Goal: Task Accomplishment & Management: Manage account settings

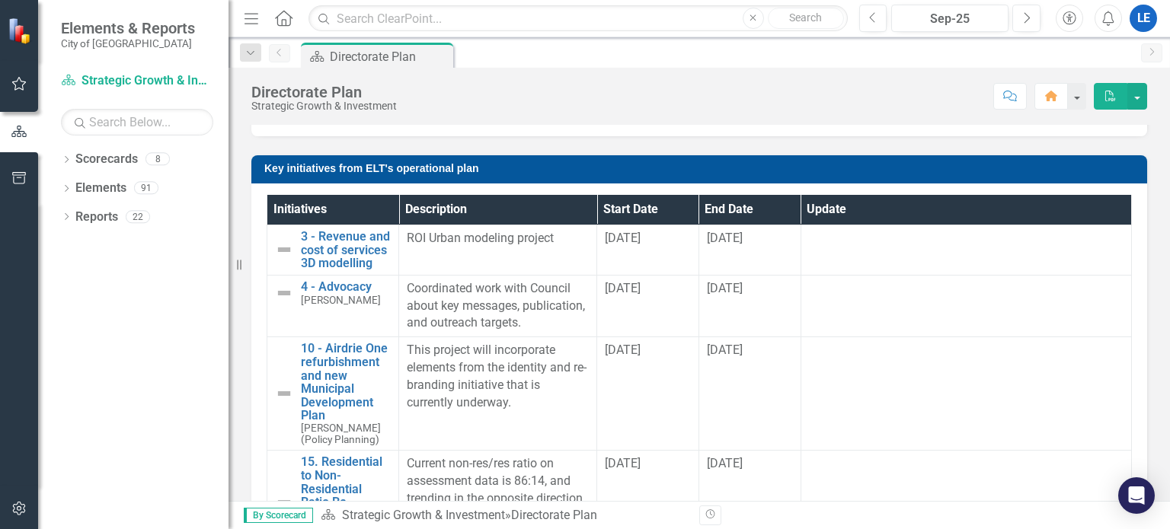
scroll to position [1023, 0]
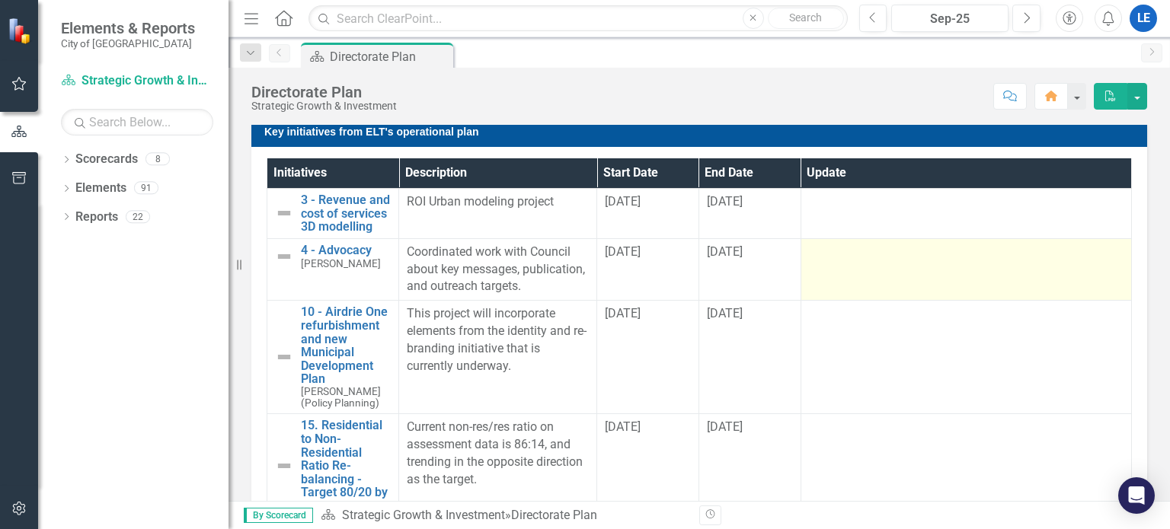
click at [871, 292] on td at bounding box center [965, 269] width 330 height 62
click at [866, 285] on td at bounding box center [965, 269] width 330 height 62
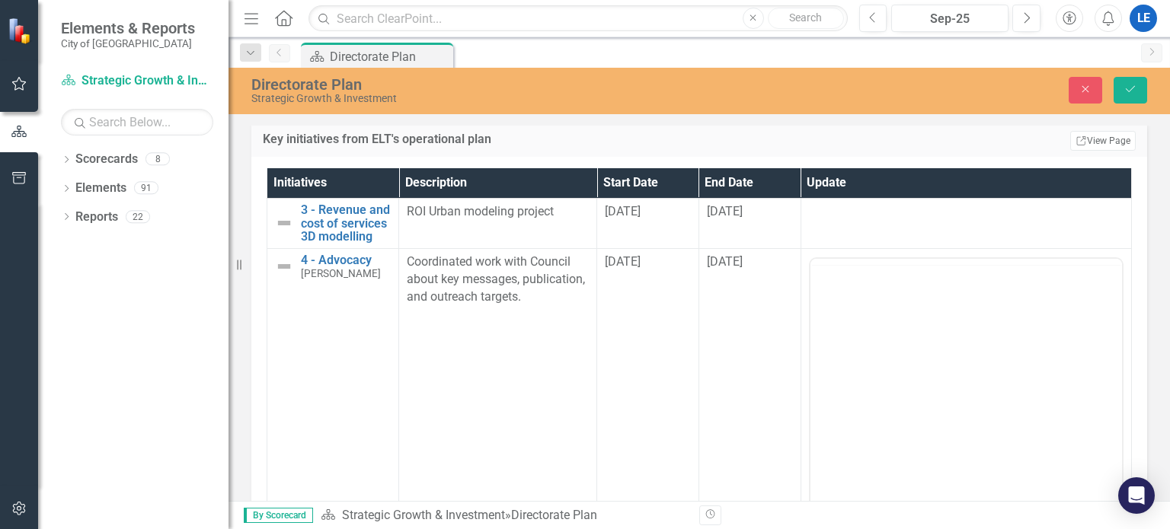
scroll to position [0, 0]
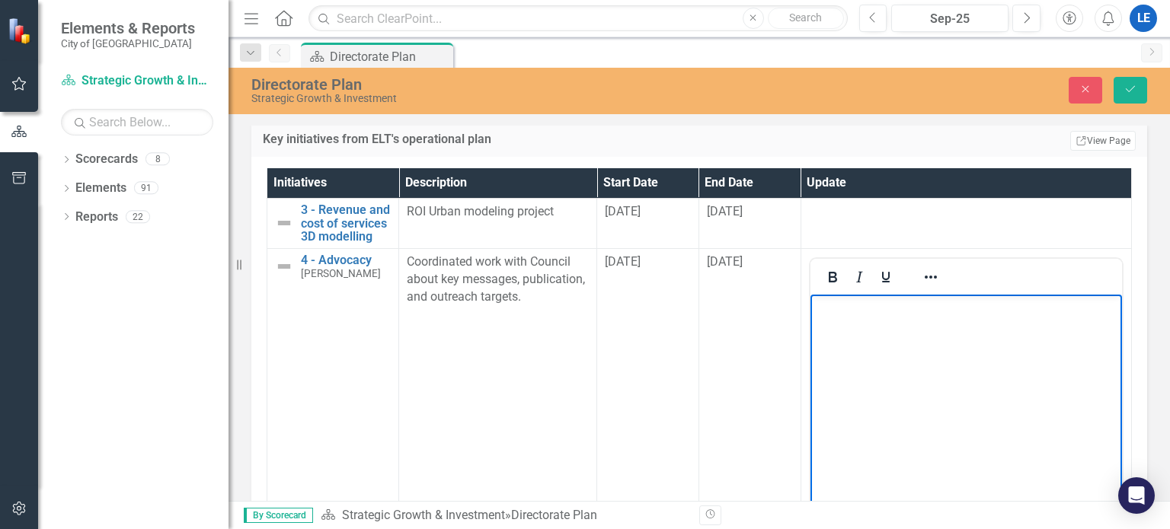
click at [885, 326] on body "Rich Text Area. Press ALT-0 for help." at bounding box center [964, 408] width 311 height 228
click at [895, 312] on p "Rich Text Area. Press ALT-0 for help." at bounding box center [965, 307] width 304 height 18
click at [872, 18] on icon "Previous" at bounding box center [873, 18] width 8 height 14
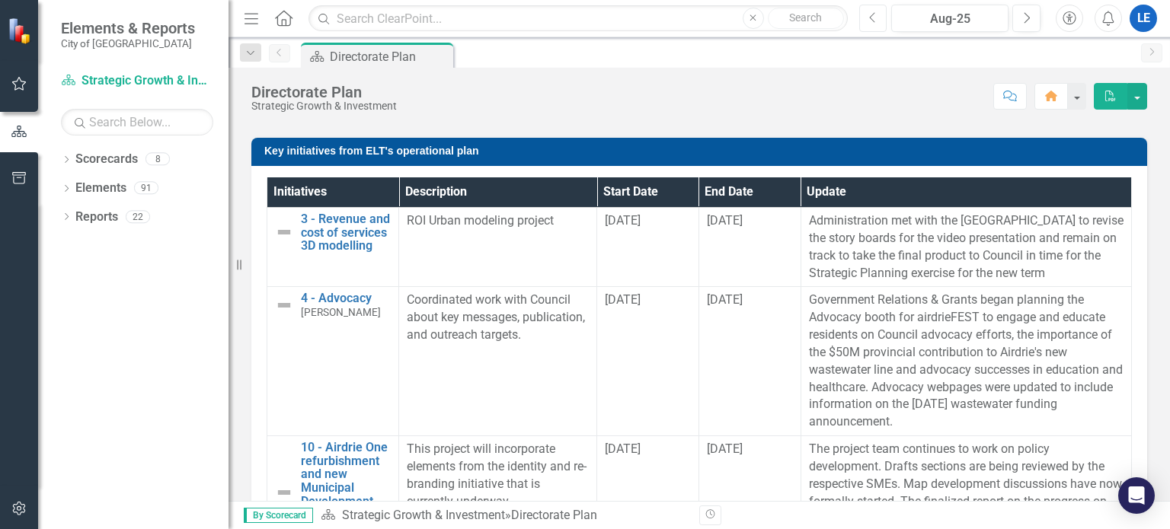
scroll to position [1023, 0]
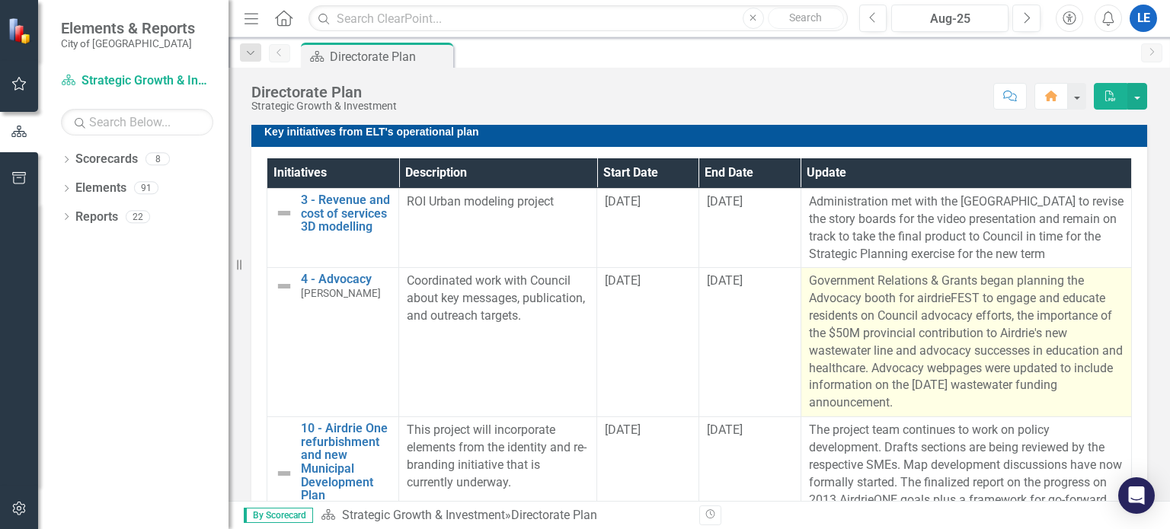
click at [809, 279] on p "Government Relations & Grants began planning the Advocacy booth for airdrieFEST…" at bounding box center [966, 342] width 314 height 139
drag, startPoint x: 796, startPoint y: 279, endPoint x: 871, endPoint y: 378, distance: 124.0
click at [871, 378] on p "Government Relations & Grants began planning the Advocacy booth for airdrieFEST…" at bounding box center [966, 342] width 314 height 139
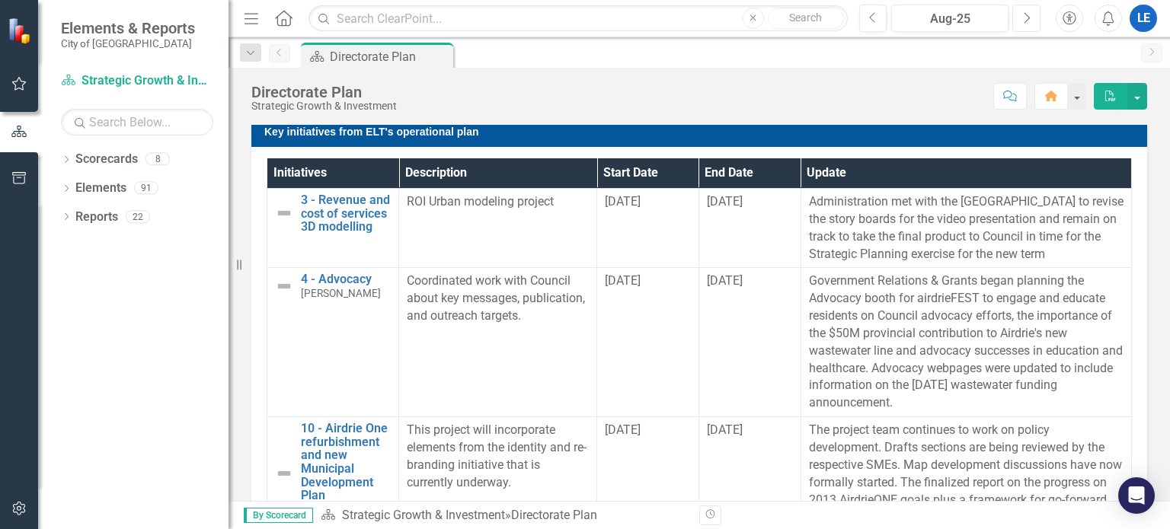
click at [1026, 21] on icon "button" at bounding box center [1027, 17] width 6 height 11
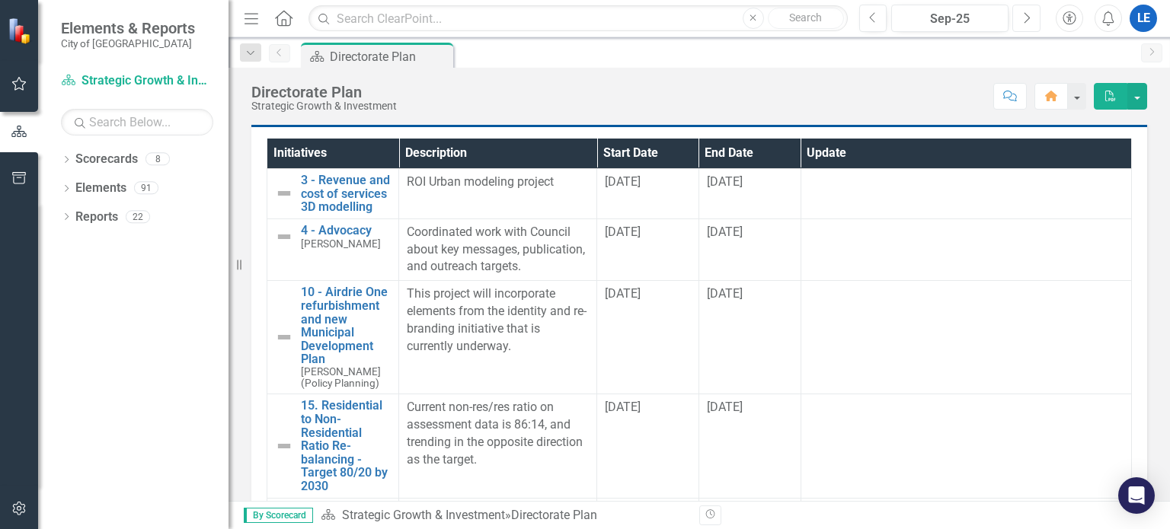
scroll to position [1038, 0]
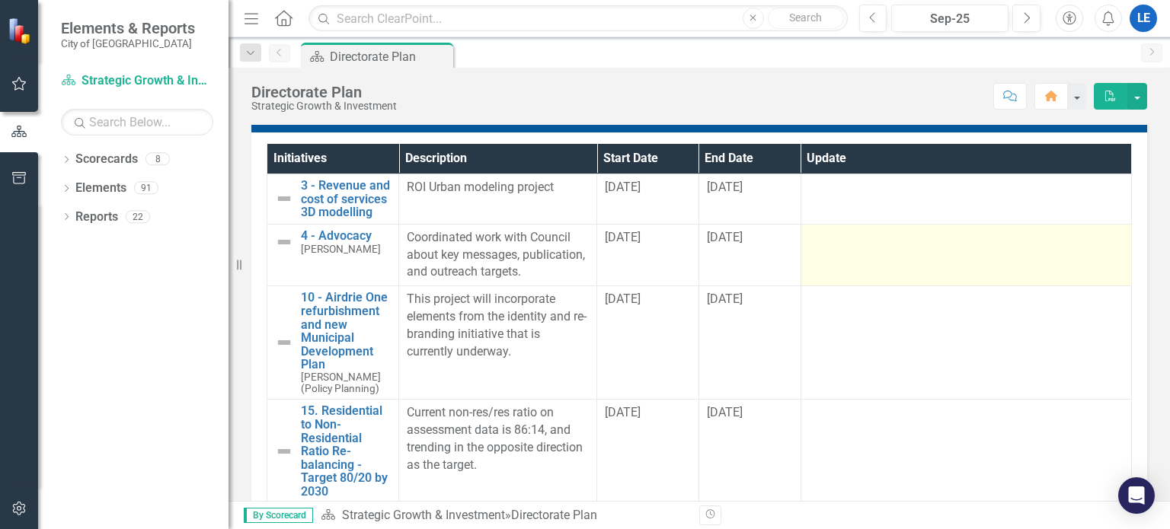
click at [869, 247] on div at bounding box center [966, 238] width 314 height 18
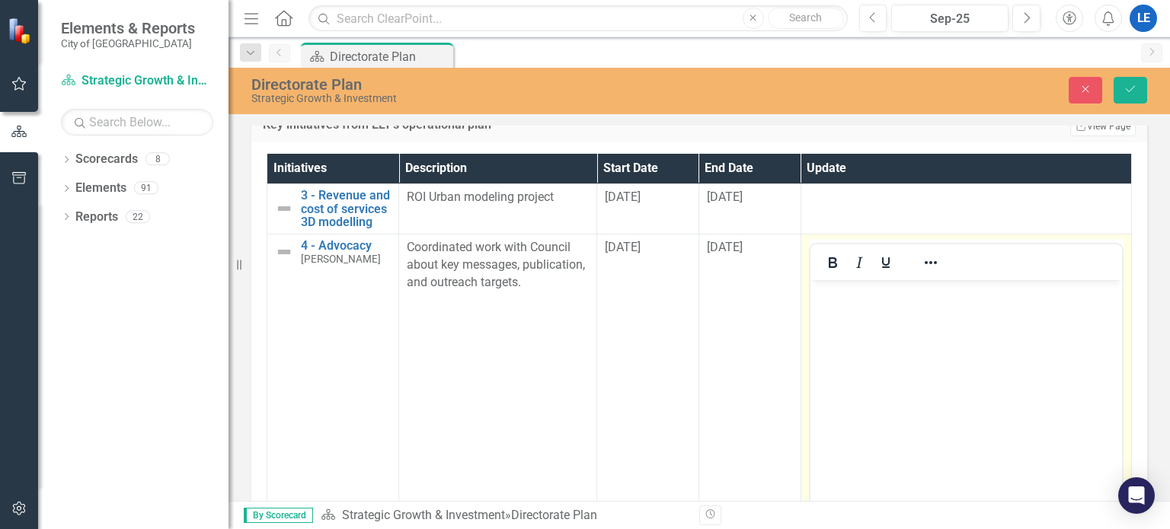
scroll to position [0, 0]
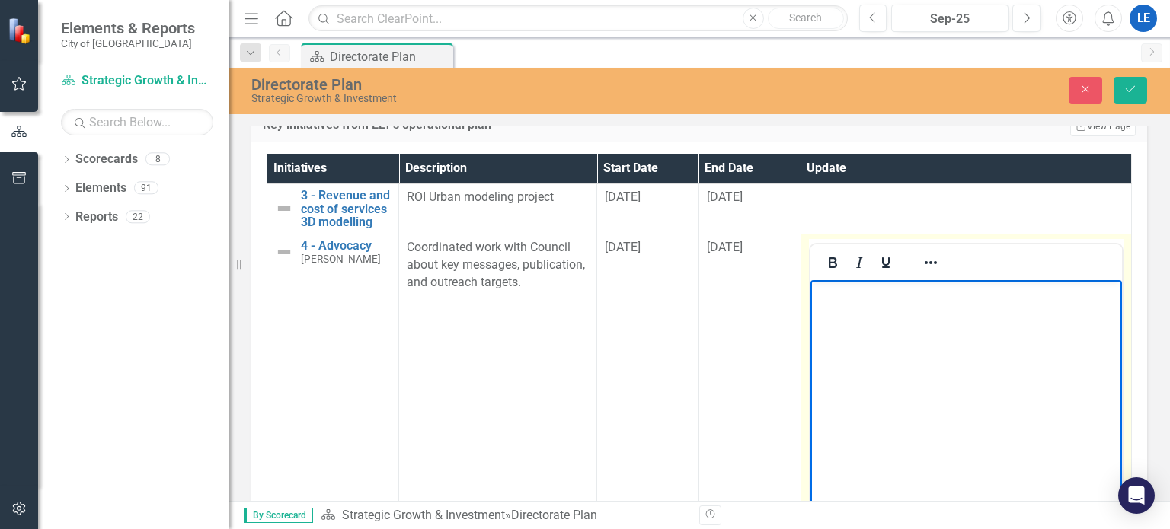
click at [860, 328] on body "Rich Text Area. Press ALT-0 for help." at bounding box center [964, 393] width 311 height 228
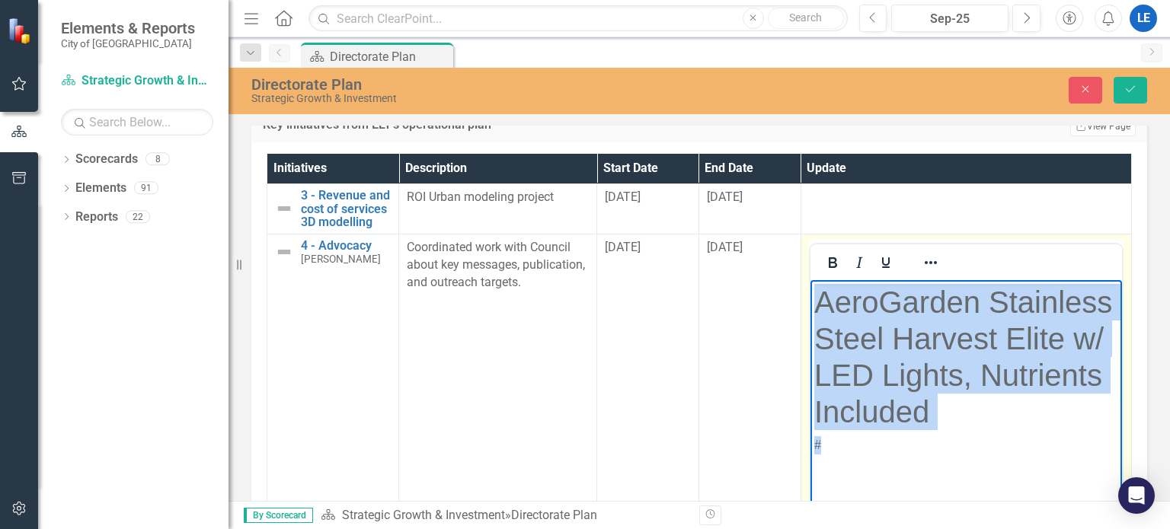
drag, startPoint x: 830, startPoint y: 483, endPoint x: 804, endPoint y: 295, distance: 189.1
click at [809, 295] on html "AeroGarden Stainless Steel Harvest Elite w/ LED Lights, Nutrients Included #" at bounding box center [964, 393] width 311 height 228
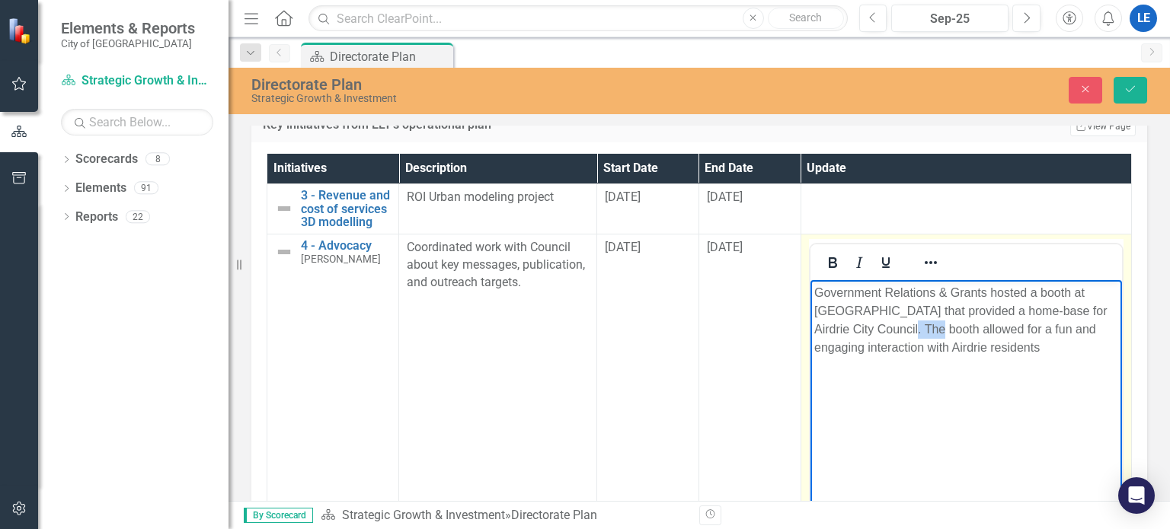
drag, startPoint x: 914, startPoint y: 327, endPoint x: 885, endPoint y: 327, distance: 28.9
click at [885, 327] on p "Government Relations & Grants hosted a booth at [GEOGRAPHIC_DATA] that provided…" at bounding box center [965, 319] width 304 height 73
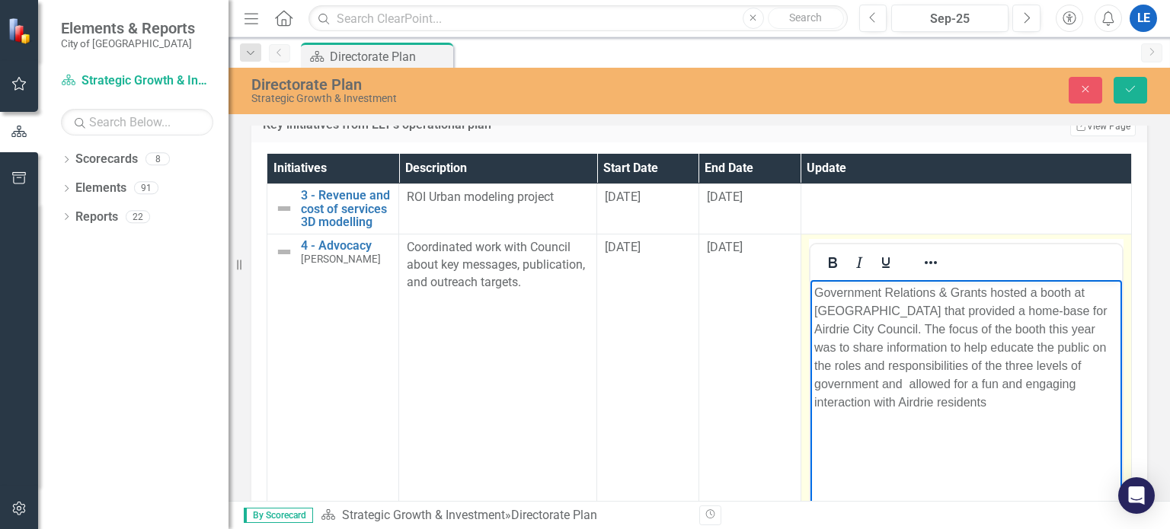
click at [1106, 362] on p "Government Relations & Grants hosted a booth at [GEOGRAPHIC_DATA] that provided…" at bounding box center [965, 347] width 304 height 128
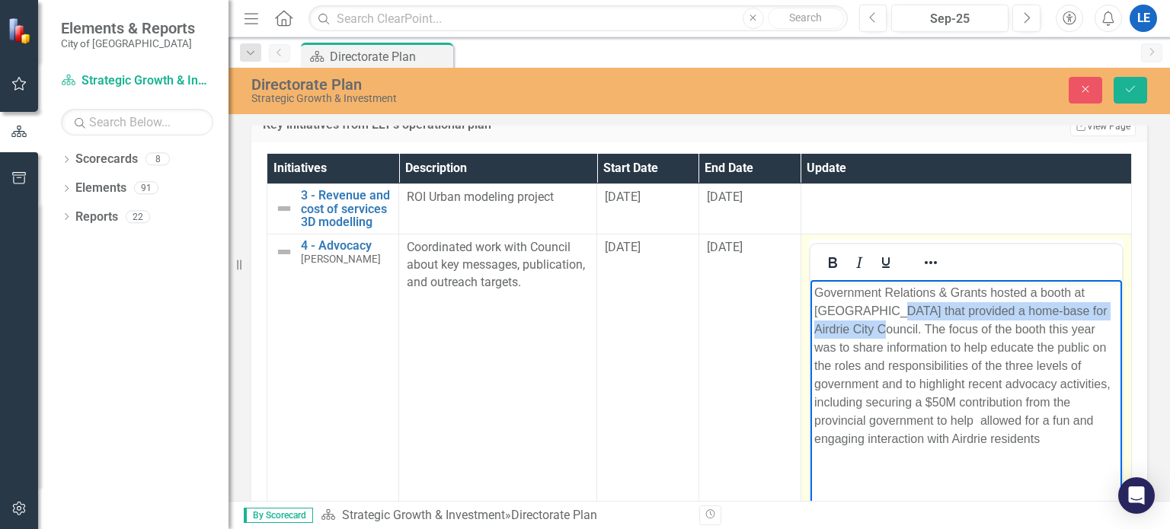
drag, startPoint x: 853, startPoint y: 329, endPoint x: 883, endPoint y: 310, distance: 35.9
click at [883, 310] on p "Government Relations & Grants hosted a booth at [GEOGRAPHIC_DATA] that provided…" at bounding box center [965, 365] width 304 height 164
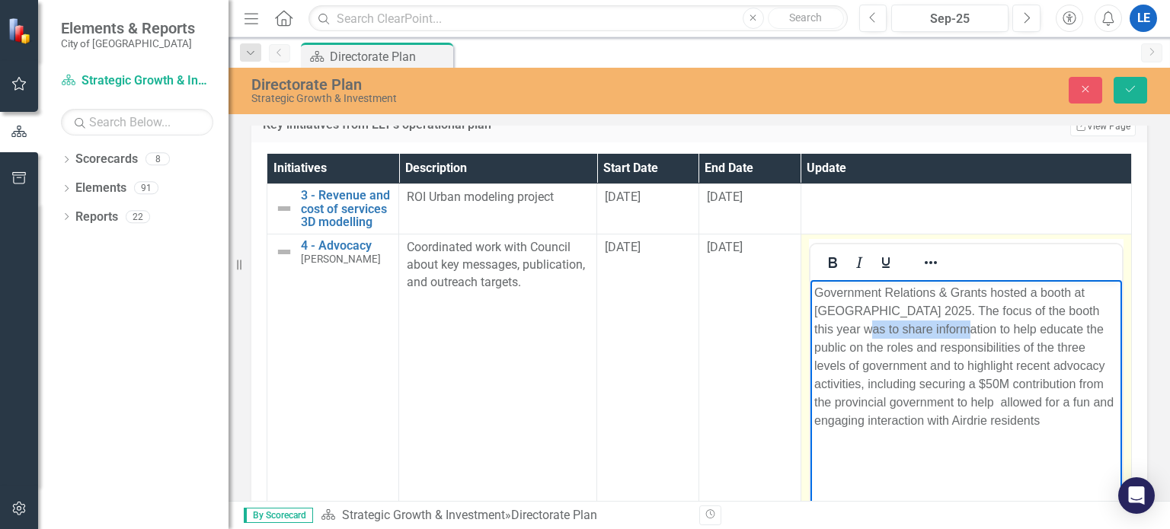
drag, startPoint x: 949, startPoint y: 328, endPoint x: 853, endPoint y: 330, distance: 95.9
click at [853, 330] on p "Government Relations & Grants hosted a booth at [GEOGRAPHIC_DATA] 2025. The foc…" at bounding box center [965, 356] width 304 height 146
click at [923, 402] on p "Government Relations & Grants hosted a booth at [GEOGRAPHIC_DATA] 2025. The foc…" at bounding box center [965, 356] width 304 height 146
drag, startPoint x: 830, startPoint y: 420, endPoint x: 812, endPoint y: 418, distance: 17.7
click at [813, 418] on p "Government Relations & Grants hosted a booth at [GEOGRAPHIC_DATA] 2025. The foc…" at bounding box center [965, 365] width 304 height 164
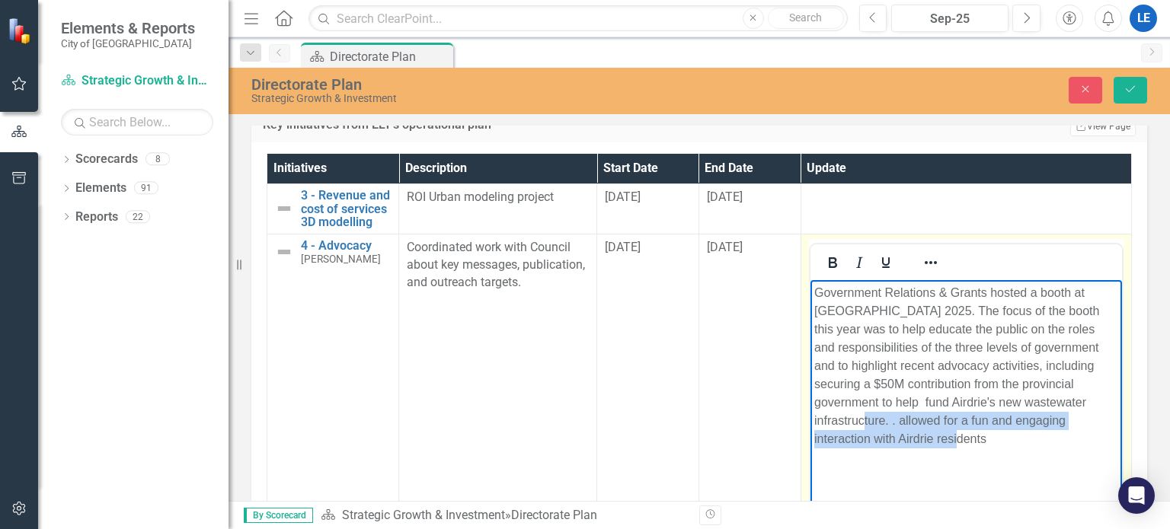
drag, startPoint x: 991, startPoint y: 443, endPoint x: 891, endPoint y: 420, distance: 102.3
click at [891, 420] on p "Government Relations & Grants hosted a booth at [GEOGRAPHIC_DATA] 2025. The foc…" at bounding box center [965, 365] width 304 height 164
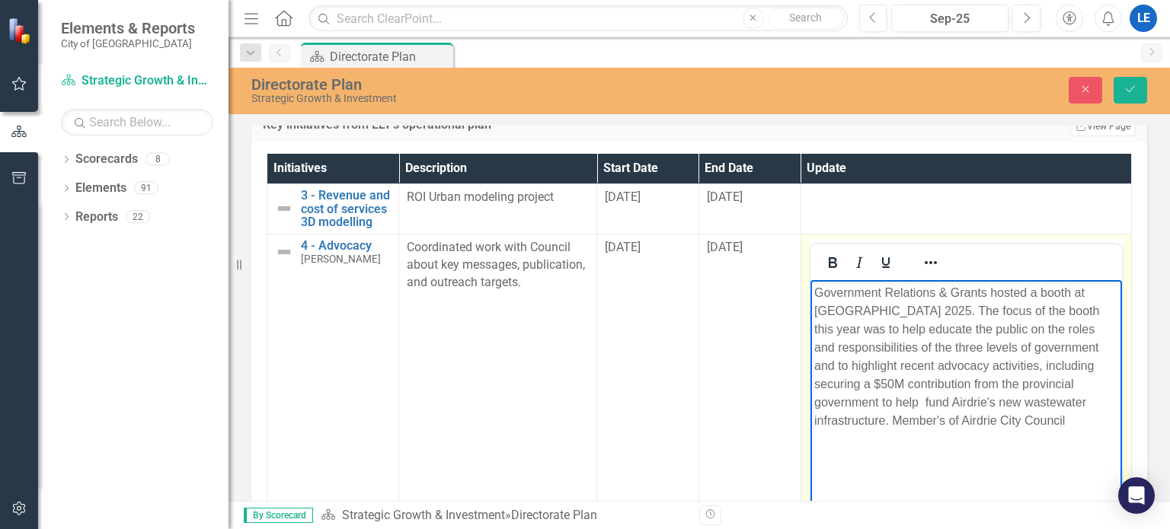
click at [926, 399] on p "Government Relations & Grants hosted a booth at [GEOGRAPHIC_DATA] 2025. The foc…" at bounding box center [965, 356] width 304 height 146
click at [975, 327] on p "Government Relations & Grants hosted a booth at [GEOGRAPHIC_DATA] 2025. The foc…" at bounding box center [965, 356] width 304 height 146
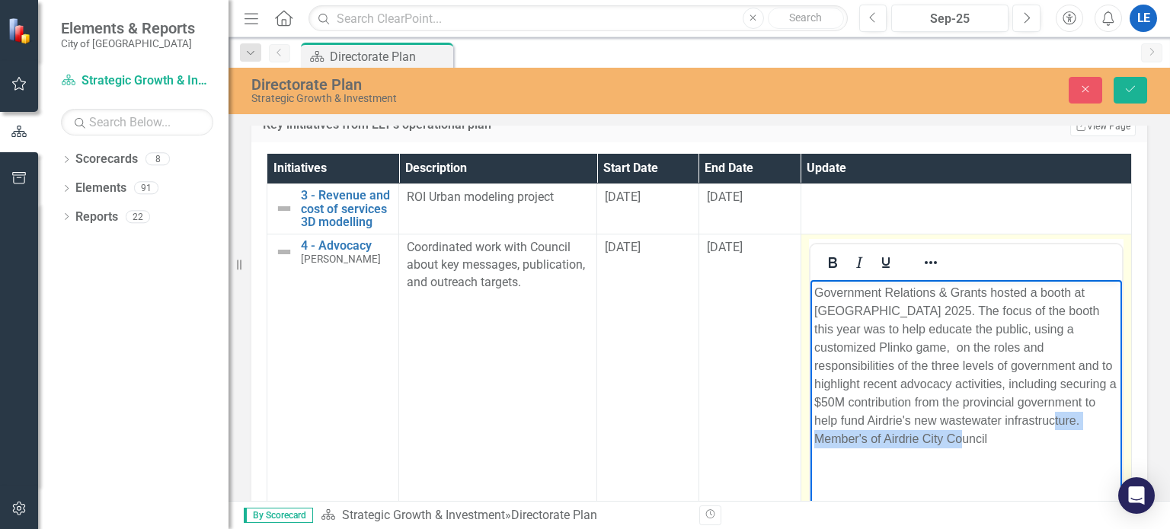
drag, startPoint x: 1055, startPoint y: 419, endPoint x: 1058, endPoint y: 439, distance: 20.9
click at [1058, 439] on p "Government Relations & Grants hosted a booth at [GEOGRAPHIC_DATA] 2025. The foc…" at bounding box center [965, 365] width 304 height 164
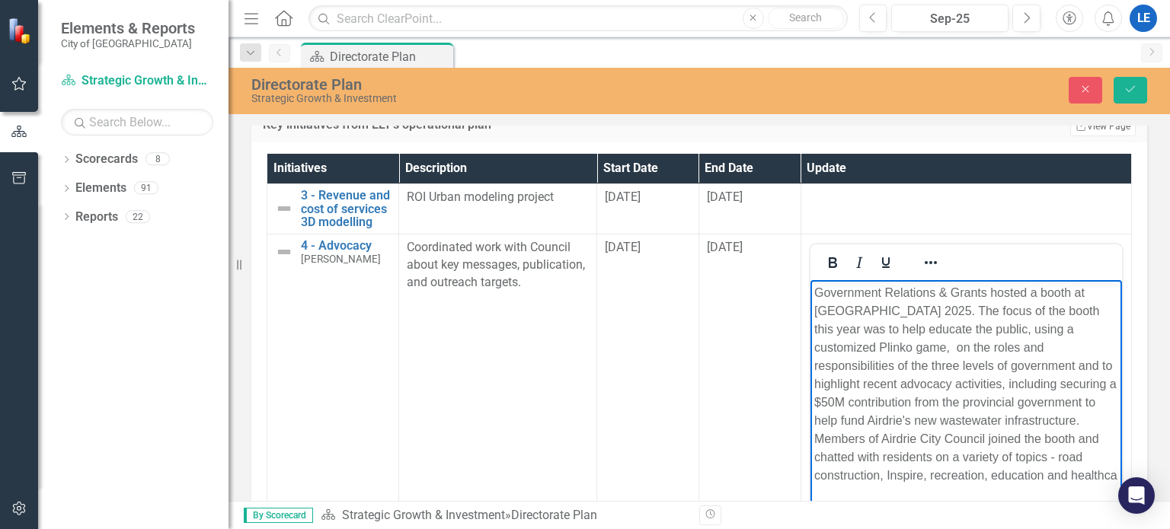
scroll to position [1048, 0]
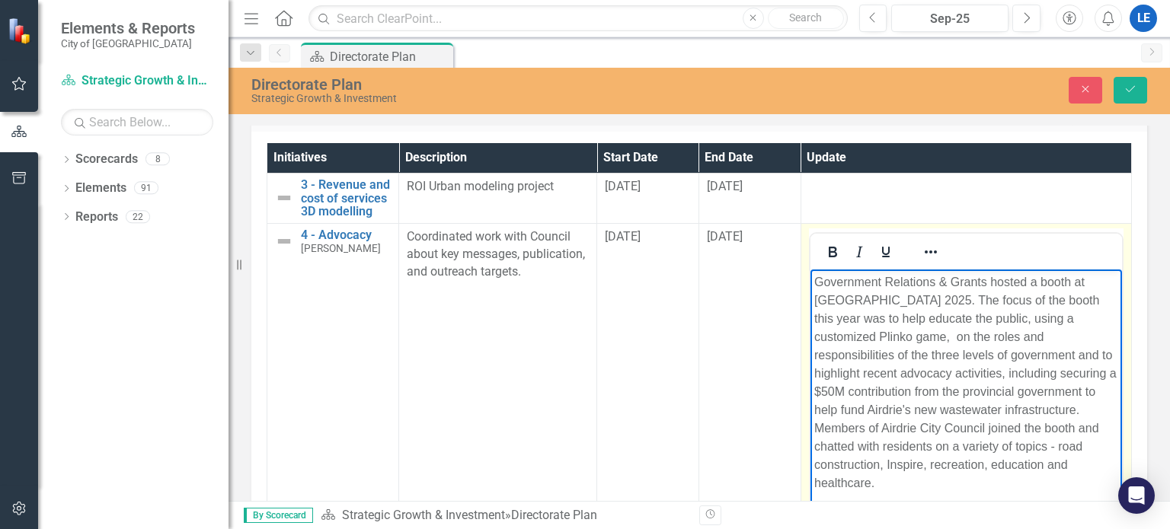
click at [929, 464] on p "Government Relations & Grants hosted a booth at [GEOGRAPHIC_DATA] 2025. The foc…" at bounding box center [965, 382] width 304 height 219
click at [990, 464] on p "Government Relations & Grants hosted a booth at [GEOGRAPHIC_DATA] 2025. The foc…" at bounding box center [965, 382] width 304 height 219
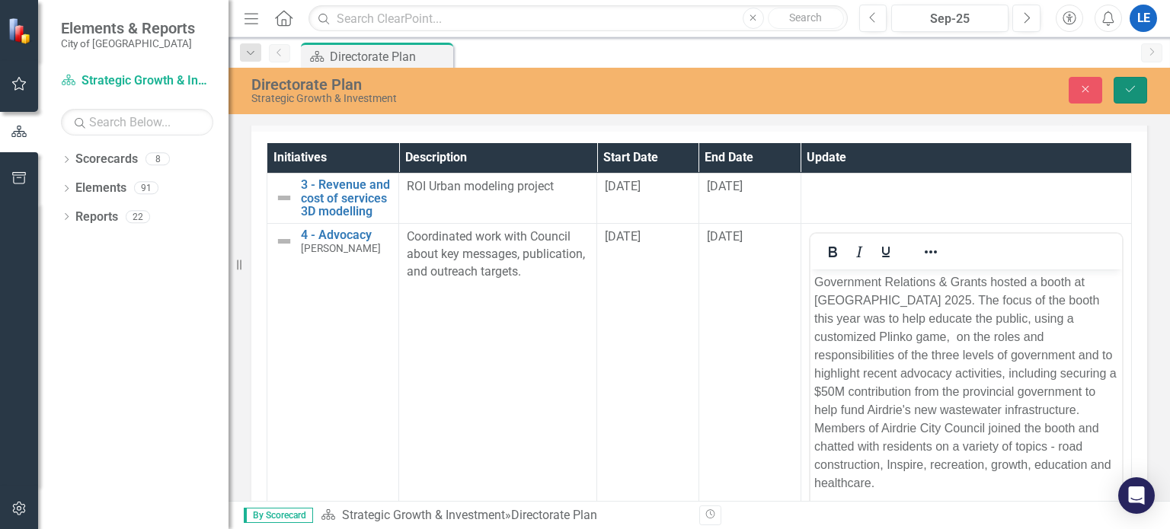
click at [1129, 85] on icon "Save" at bounding box center [1130, 89] width 14 height 11
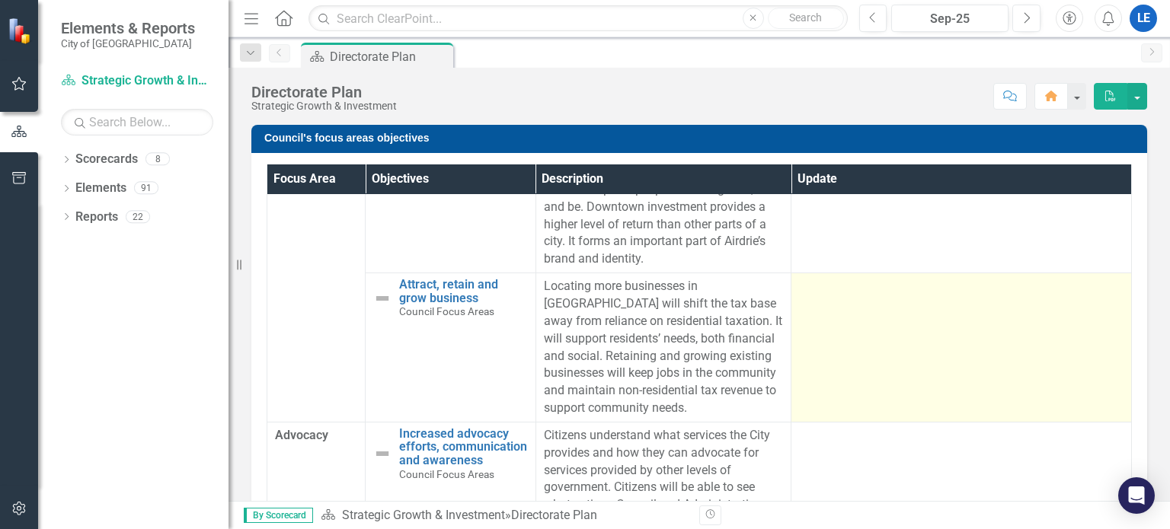
scroll to position [76, 0]
